Goal: Task Accomplishment & Management: Manage account settings

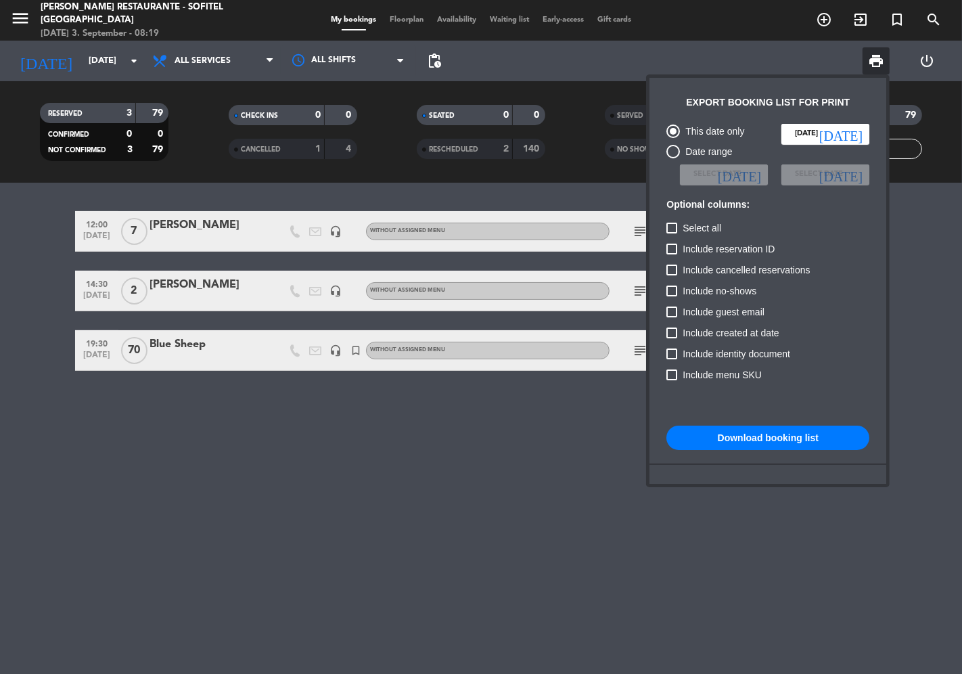
click at [29, 32] on div at bounding box center [481, 337] width 962 height 674
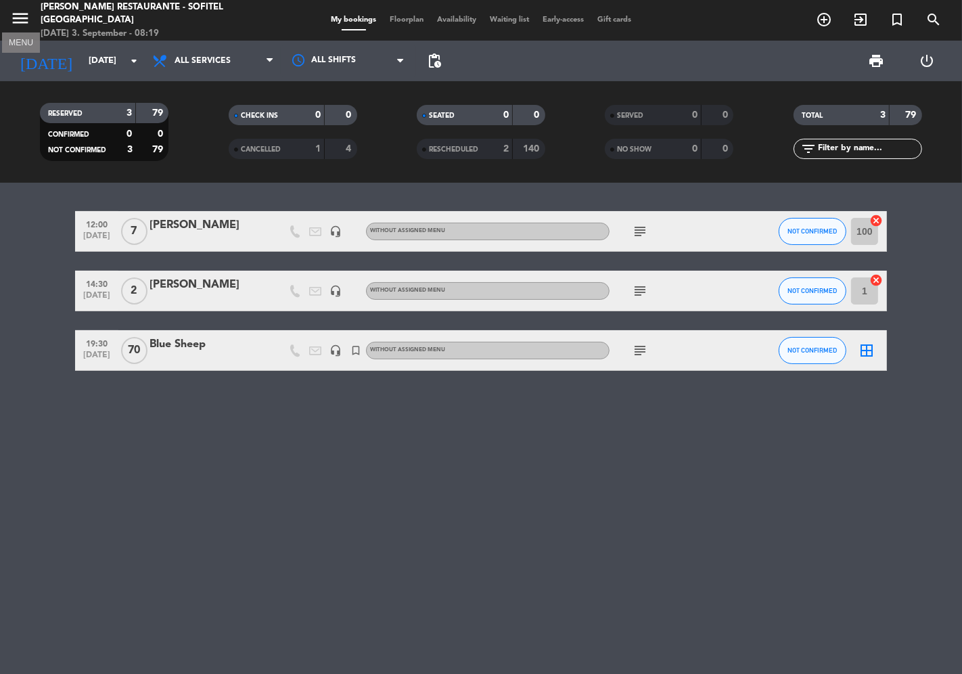
click at [16, 14] on icon "menu" at bounding box center [20, 18] width 20 height 20
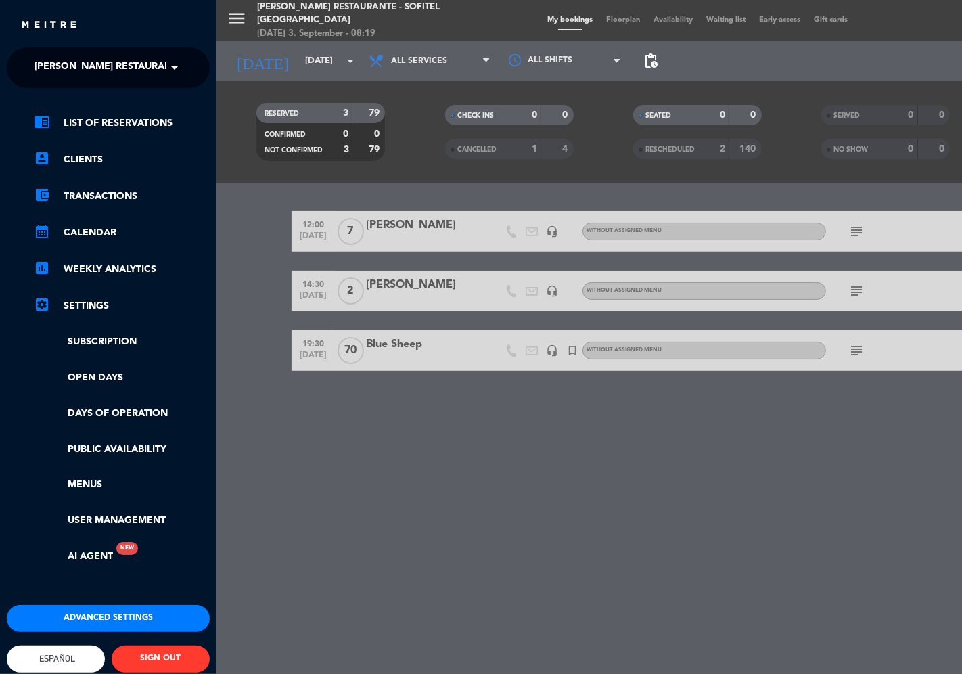
click at [71, 658] on span "Español" at bounding box center [56, 658] width 39 height 10
click at [76, 611] on div "close × [PERSON_NAME] restaurante - Sofitel [GEOGRAPHIC_DATA] × chrome_reader_m…" at bounding box center [481, 337] width 962 height 674
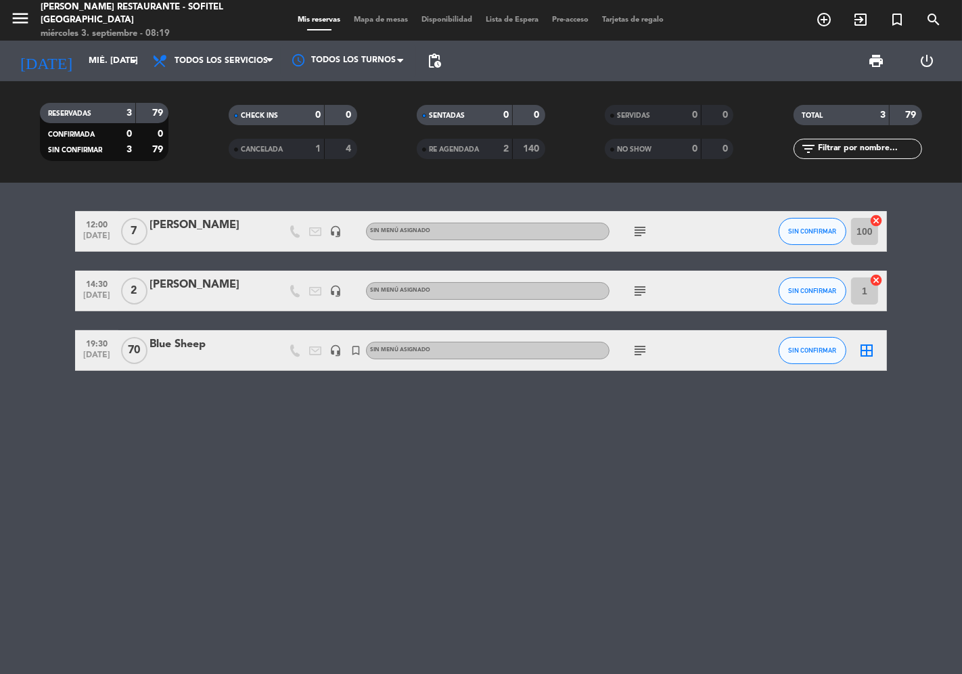
scroll to position [157, 0]
click at [23, 23] on icon "menu" at bounding box center [20, 18] width 20 height 20
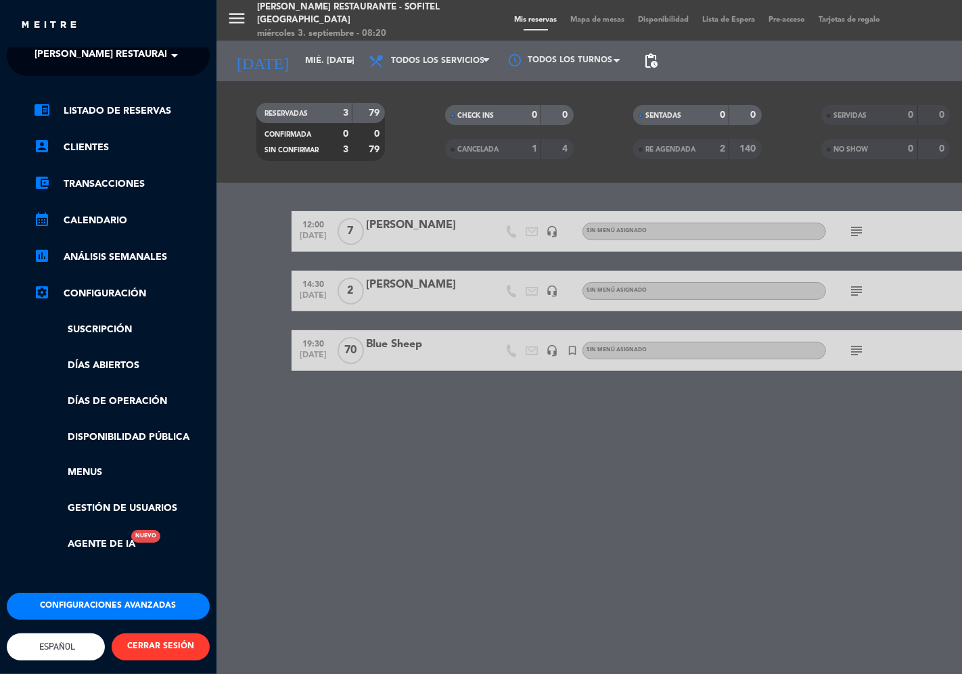
scroll to position [22, 0]
click at [62, 641] on span "Español" at bounding box center [56, 646] width 39 height 10
click at [66, 591] on div "close × [PERSON_NAME] restaurante - Sofitel [GEOGRAPHIC_DATA] × chrome_reader_m…" at bounding box center [481, 337] width 962 height 674
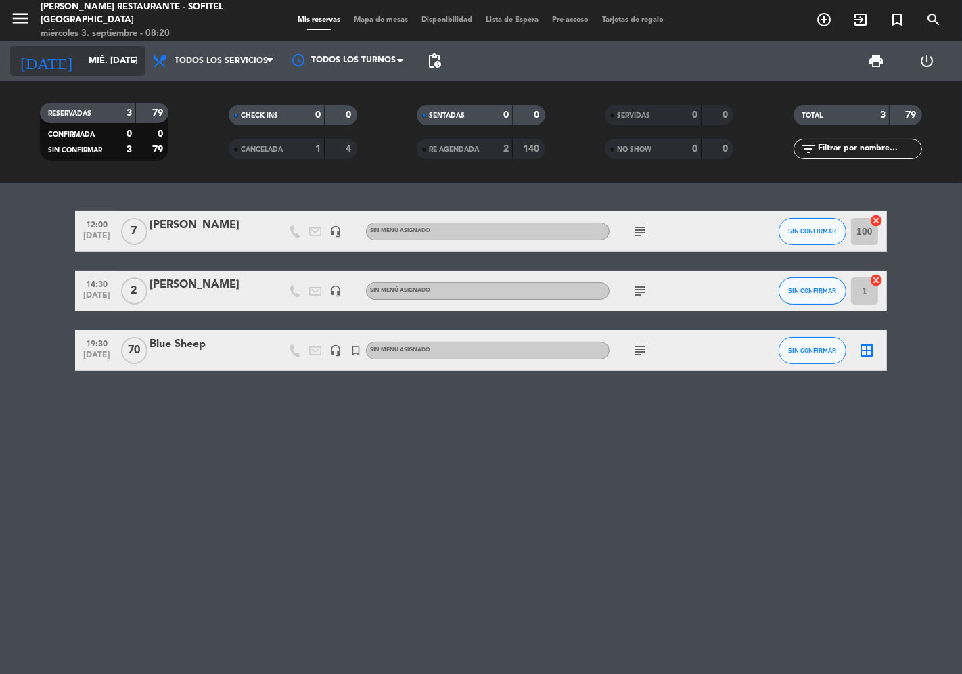
click at [85, 63] on input "mié. [DATE]" at bounding box center [141, 61] width 118 height 24
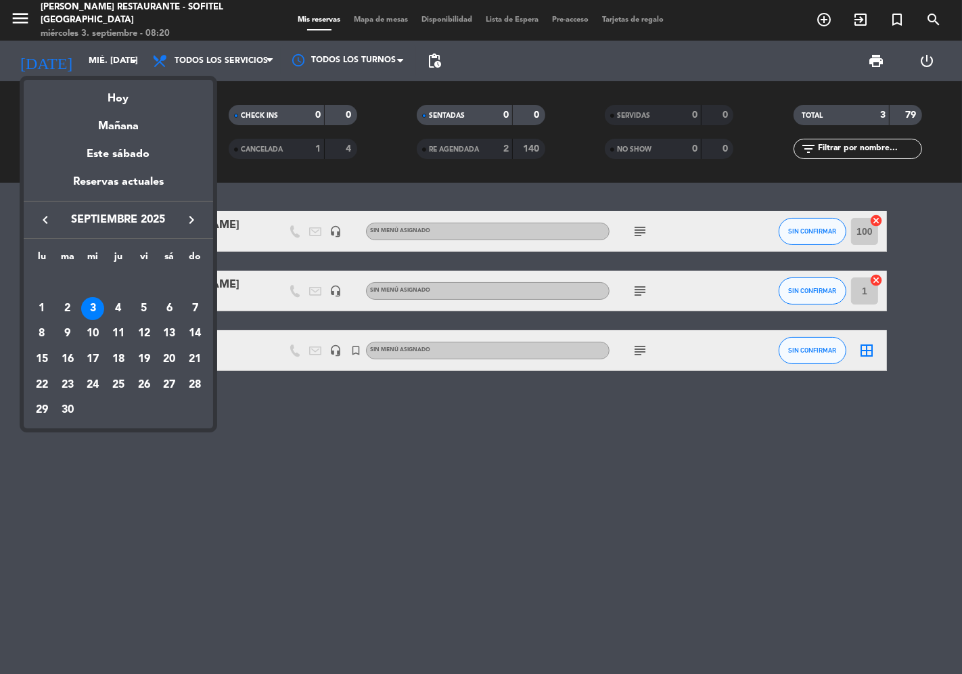
click at [174, 308] on div "6" at bounding box center [169, 308] width 23 height 23
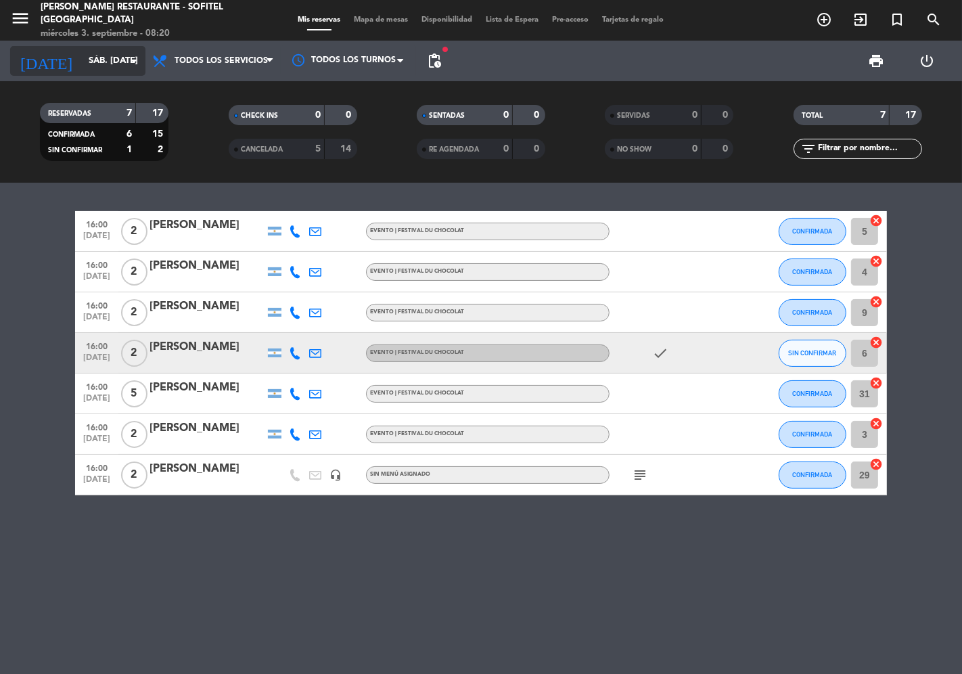
click at [82, 65] on input "sáb. [DATE]" at bounding box center [141, 61] width 118 height 24
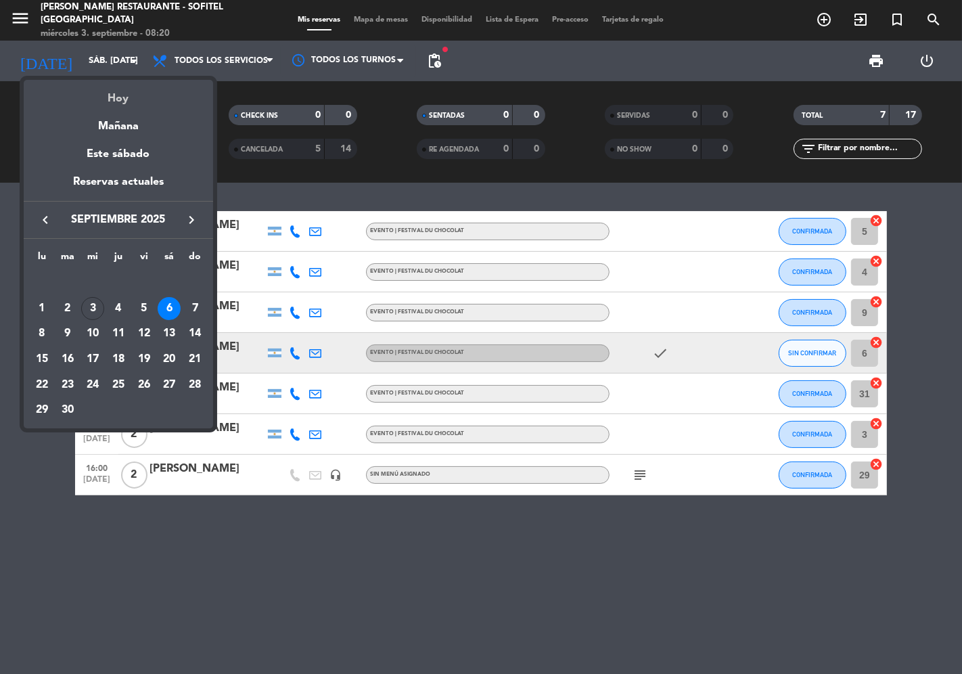
click at [70, 103] on div "Hoy" at bounding box center [118, 94] width 189 height 28
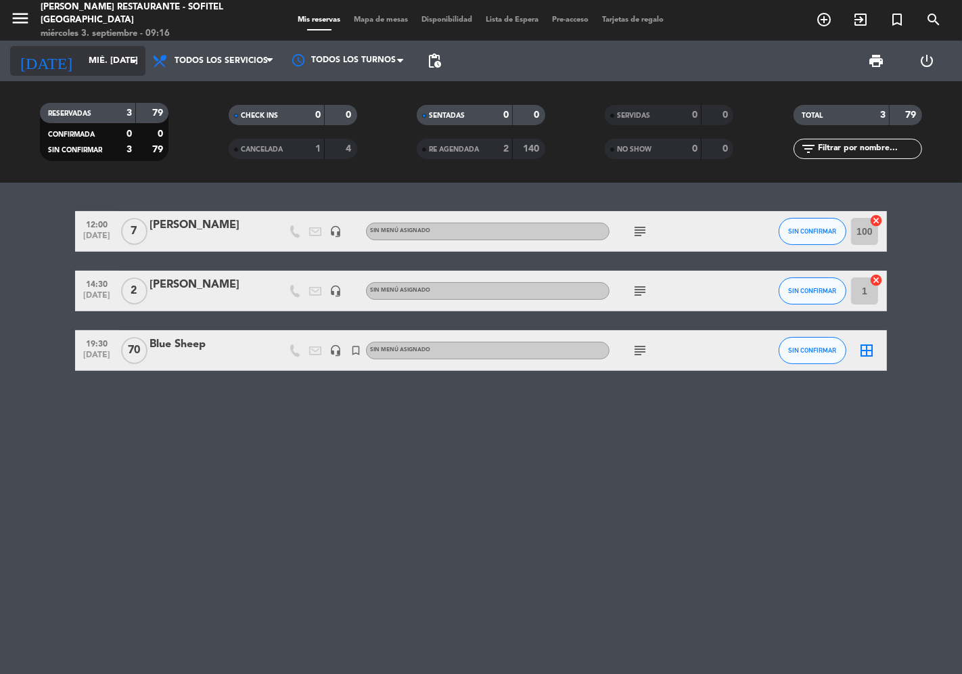
click at [82, 68] on input "mié. [DATE]" at bounding box center [141, 61] width 118 height 24
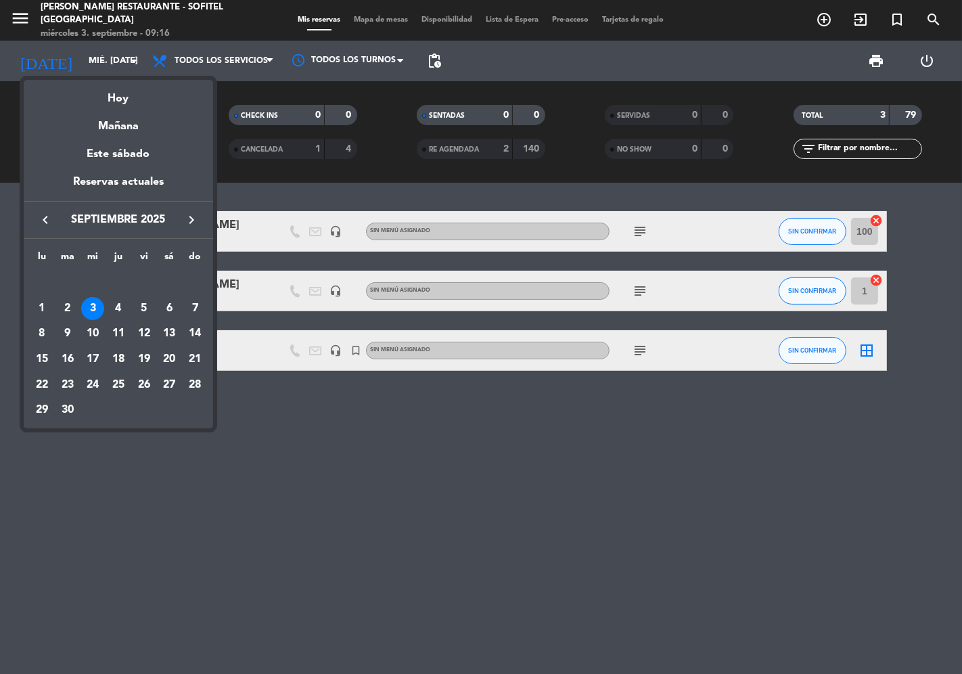
click at [168, 304] on div "6" at bounding box center [169, 308] width 23 height 23
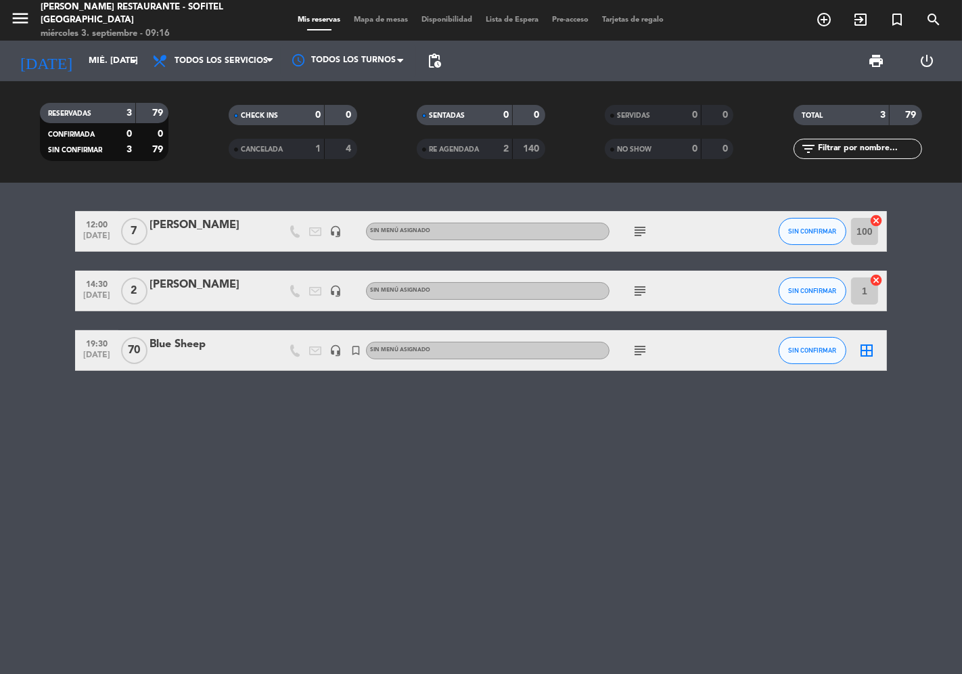
type input "sáb. [DATE]"
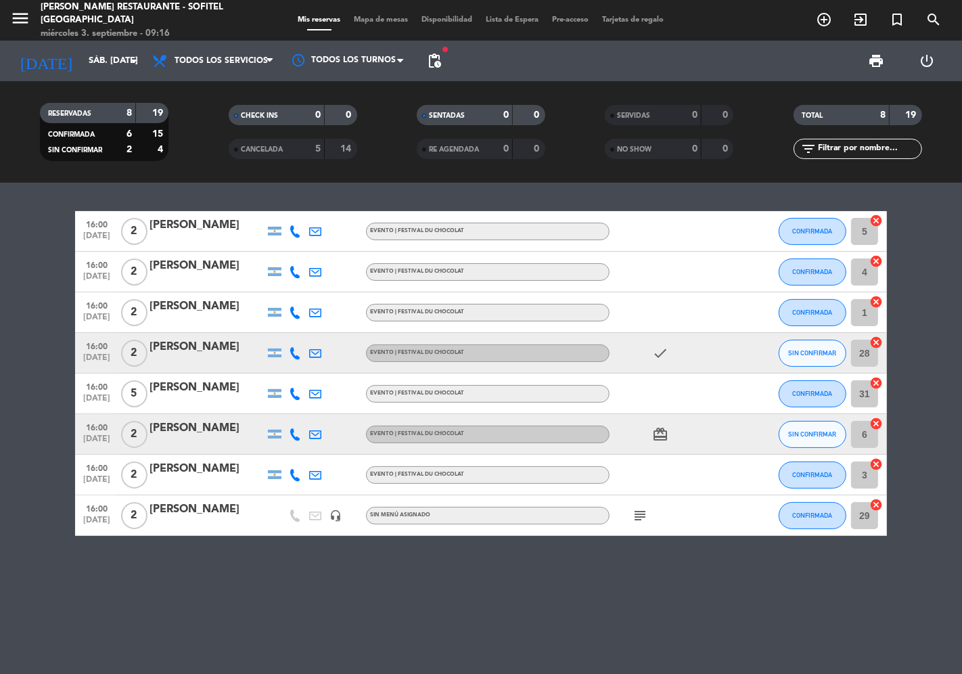
click at [289, 436] on icon at bounding box center [295, 434] width 12 height 12
click at [285, 408] on span "Copiar" at bounding box center [285, 411] width 28 height 14
